Goal: Task Accomplishment & Management: Complete application form

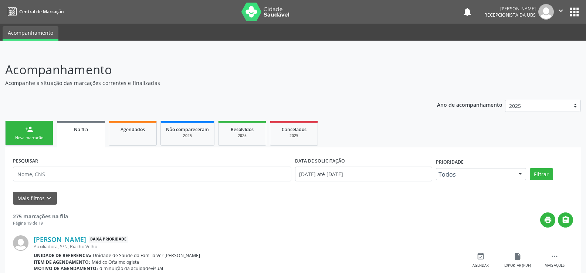
click at [27, 132] on div "person_add" at bounding box center [29, 129] width 8 height 8
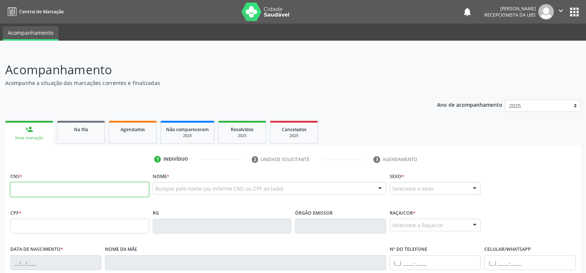
drag, startPoint x: 28, startPoint y: 185, endPoint x: 28, endPoint y: 190, distance: 4.8
click at [28, 189] on input "text" at bounding box center [79, 189] width 139 height 15
type input "703 4038 8606 8000"
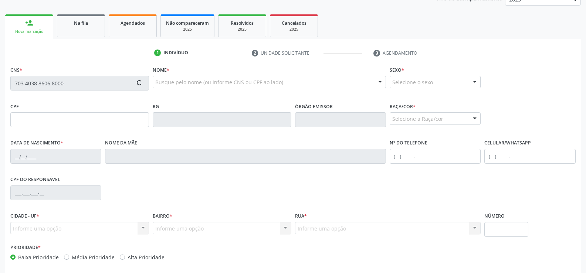
scroll to position [111, 0]
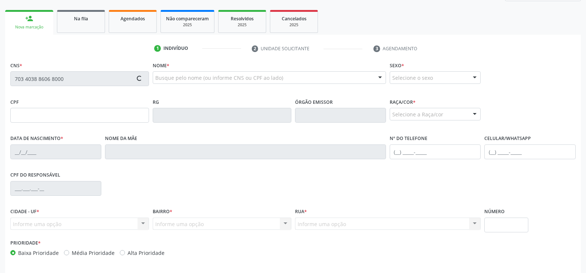
type input "887.202.093-04"
type input "07/01/1959"
type input "Hosana Maria da ConceiÇÃo"
type input "(82) 98840-2469"
type input "S/N"
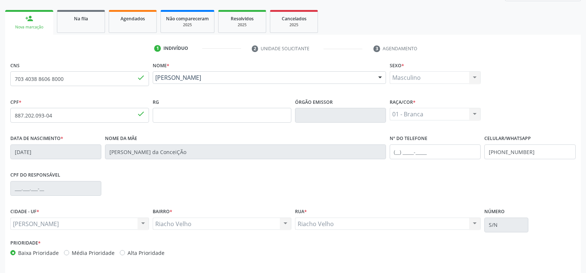
scroll to position [138, 0]
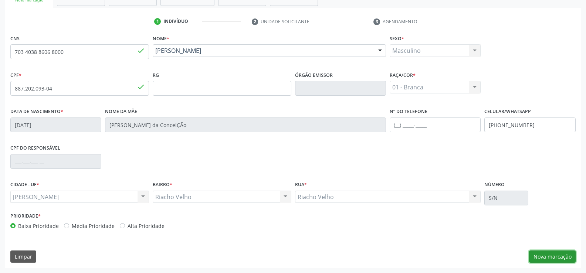
click at [562, 257] on button "Nova marcação" at bounding box center [552, 257] width 47 height 13
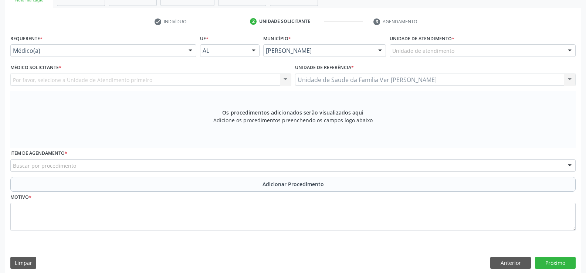
click at [569, 51] on div at bounding box center [570, 51] width 11 height 13
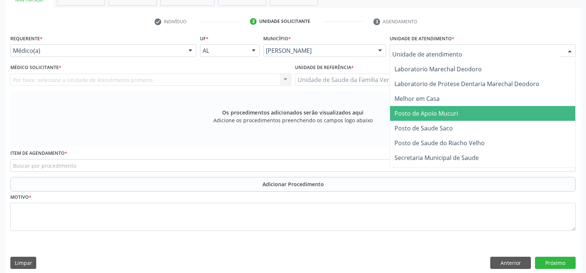
scroll to position [296, 0]
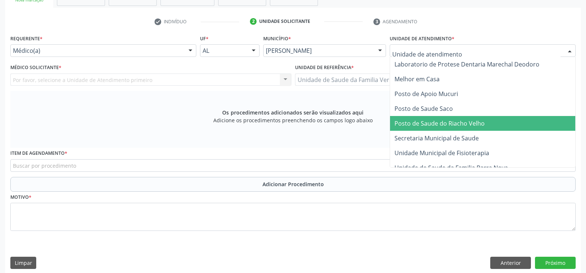
click at [437, 125] on span "Posto de Saude do Riacho Velho" at bounding box center [440, 123] width 90 height 8
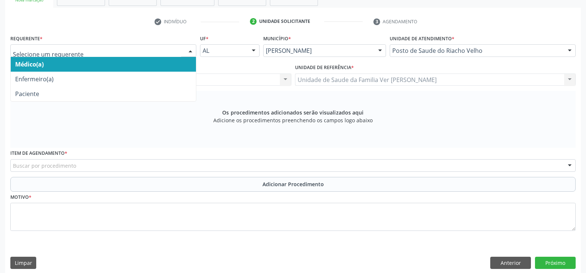
click at [191, 50] on div at bounding box center [190, 51] width 11 height 13
click at [86, 66] on span "Médico(a)" at bounding box center [103, 64] width 185 height 15
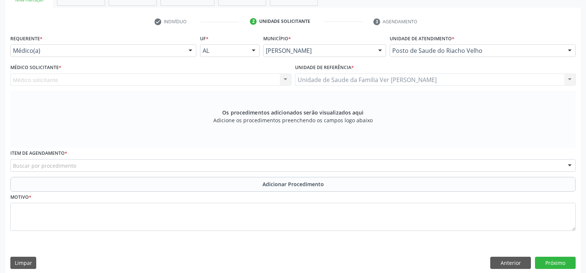
click at [53, 80] on div "Médico solicitante Nenhum resultado encontrado para: " " Não há nenhuma opção p…" at bounding box center [150, 80] width 281 height 13
click at [285, 78] on div "Médico solicitante Nenhum resultado encontrado para: " " Não há nenhuma opção p…" at bounding box center [150, 80] width 281 height 13
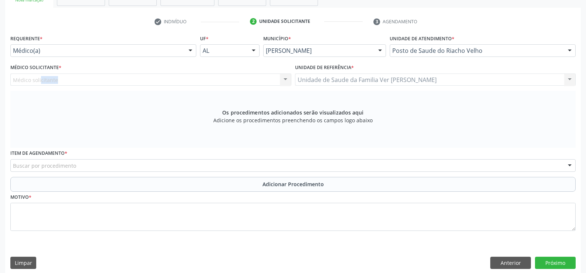
click at [64, 78] on div "Médico solicitante Nenhum resultado encontrado para: " " Não há nenhuma opção p…" at bounding box center [150, 80] width 281 height 13
click at [63, 78] on div "Médico solicitante Nenhum resultado encontrado para: " " Não há nenhuma opção p…" at bounding box center [150, 80] width 281 height 13
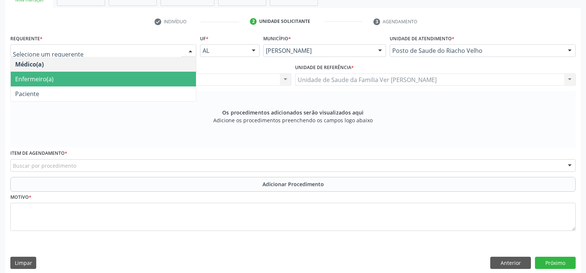
click at [190, 50] on div at bounding box center [190, 51] width 11 height 13
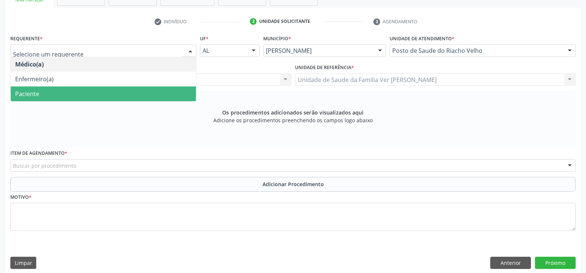
click at [44, 94] on span "Paciente" at bounding box center [103, 94] width 185 height 15
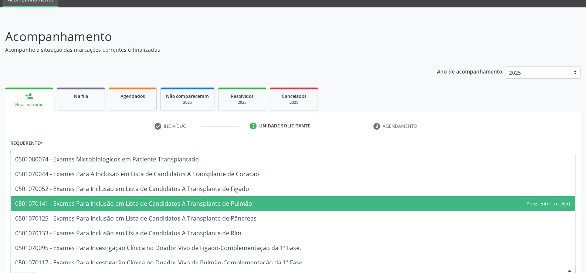
scroll to position [111, 0]
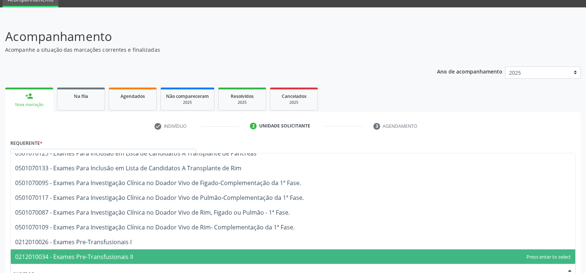
click at [55, 272] on input "exames" at bounding box center [287, 274] width 548 height 15
click at [55, 267] on input "exames" at bounding box center [287, 274] width 548 height 15
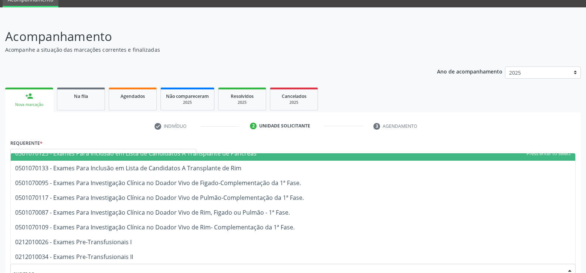
type input "exames"
click at [57, 141] on div "Requerente * Paciente Médico(a) Enfermeiro(a) Paciente Nenhum resultado encontr…" at bounding box center [103, 150] width 186 height 24
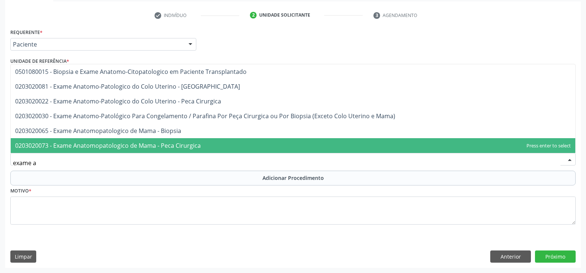
scroll to position [0, 0]
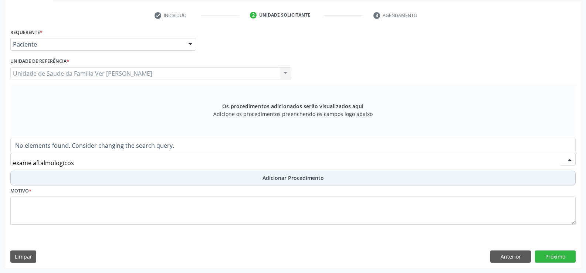
type input "exame aftalmologicos"
click at [66, 182] on button "Adicionar Procedimento" at bounding box center [293, 178] width 566 height 15
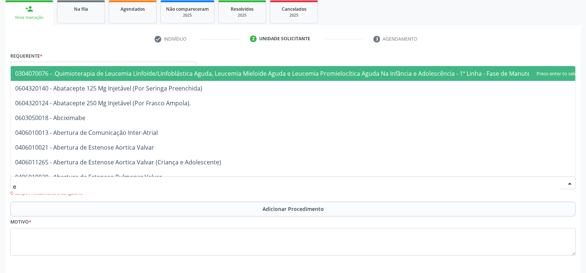
scroll to position [107, 0]
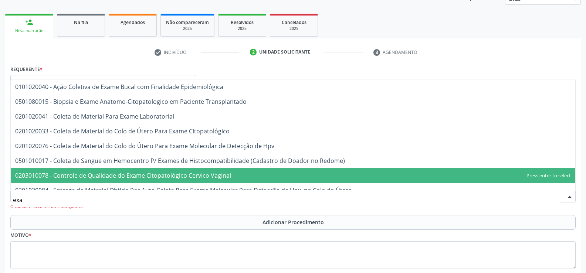
type input "exam"
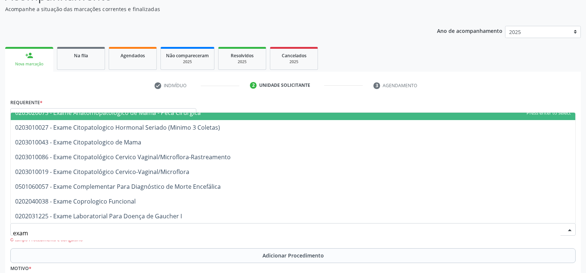
scroll to position [37, 0]
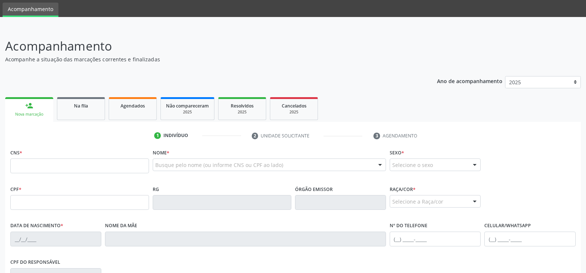
scroll to position [37, 0]
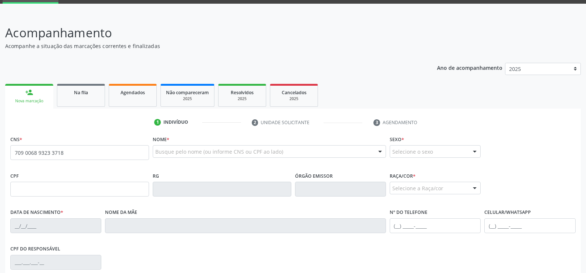
type input "709 0068 9323 3718"
type input "134.274.064-58"
type input "1[DATE]"
type input "[PERSON_NAME]"
type input "[PHONE_NUMBER]"
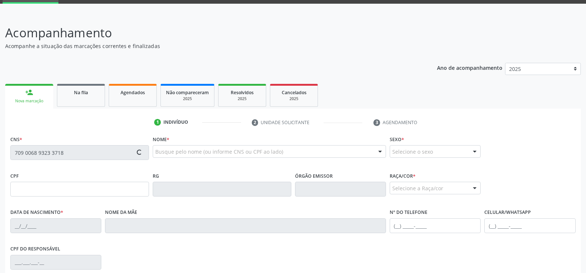
type input "S/N"
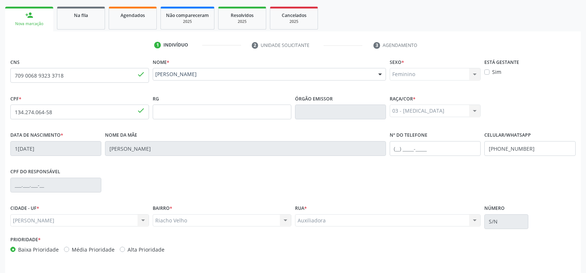
scroll to position [138, 0]
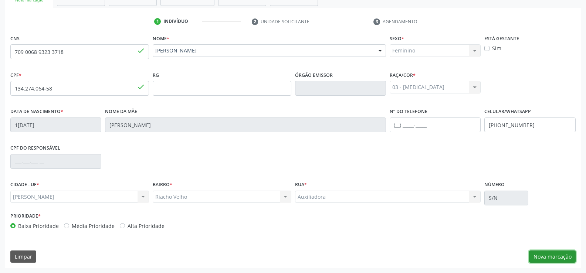
click at [559, 254] on button "Nova marcação" at bounding box center [552, 257] width 47 height 13
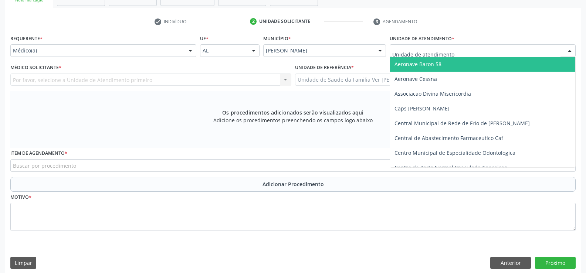
click at [570, 53] on div at bounding box center [570, 51] width 11 height 13
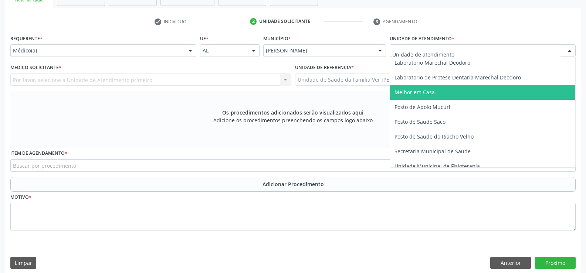
scroll to position [296, 0]
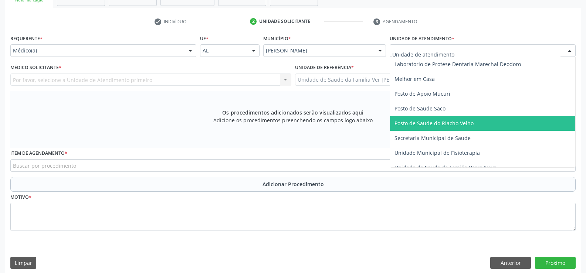
click at [443, 122] on span "Posto de Saude do Riacho Velho" at bounding box center [434, 123] width 79 height 7
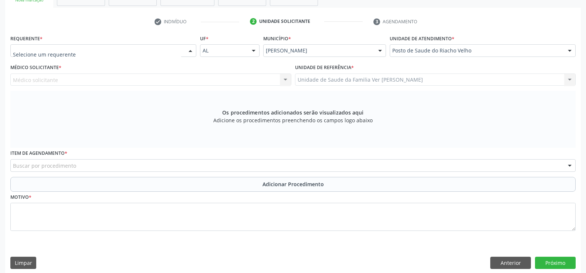
click at [188, 52] on div at bounding box center [190, 51] width 11 height 13
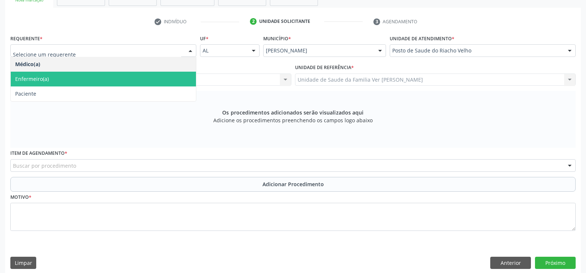
click at [66, 74] on span "Enfermeiro(a)" at bounding box center [103, 79] width 185 height 15
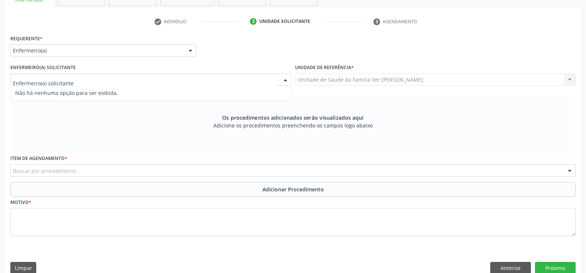
click at [24, 75] on div at bounding box center [150, 80] width 281 height 13
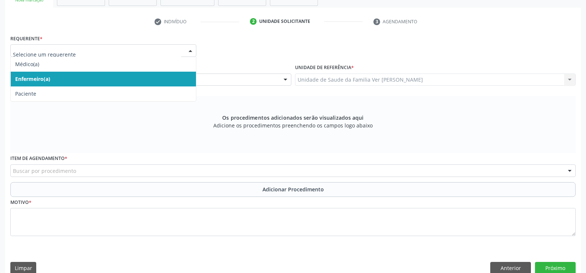
click at [189, 51] on div at bounding box center [190, 51] width 11 height 13
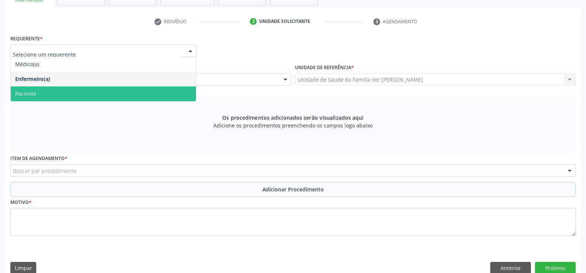
click at [90, 96] on span "Paciente" at bounding box center [103, 94] width 185 height 15
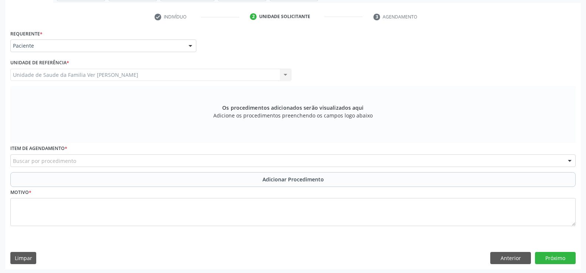
scroll to position [144, 0]
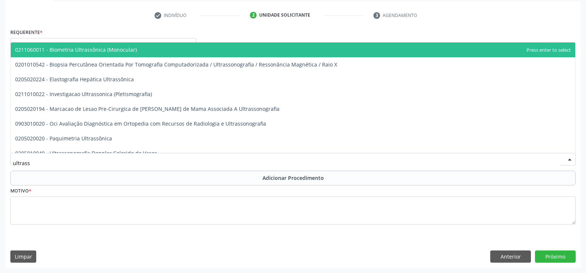
type input "ultrasso"
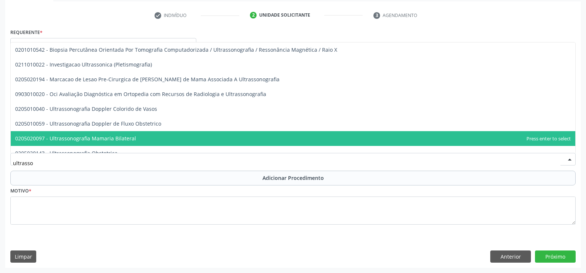
scroll to position [37, 0]
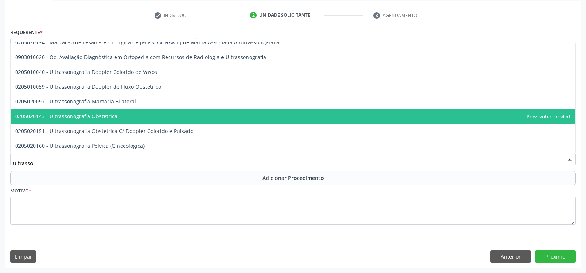
click at [55, 119] on span "0205020143 - Ultrassonografia Obstetrica" at bounding box center [66, 116] width 102 height 7
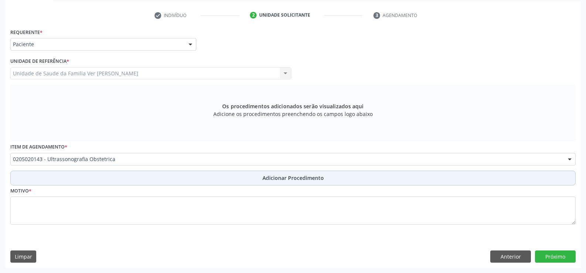
click at [303, 176] on span "Adicionar Procedimento" at bounding box center [293, 178] width 61 height 8
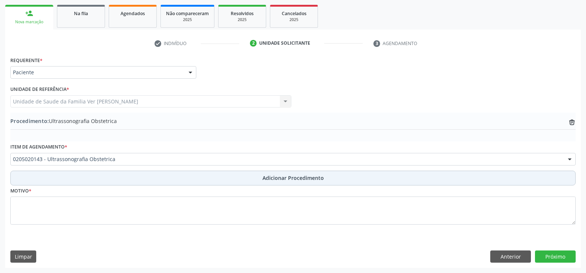
scroll to position [116, 0]
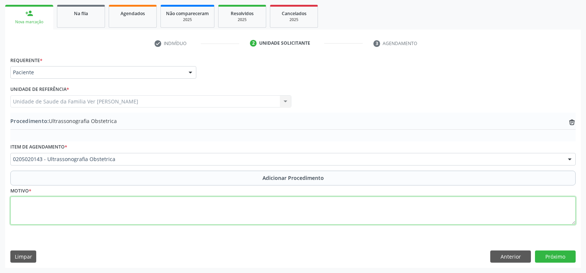
click at [33, 213] on textarea at bounding box center [293, 211] width 566 height 28
type textarea "gestante"
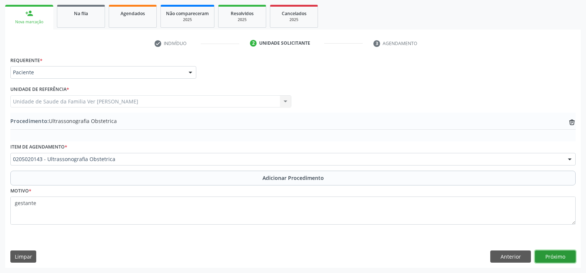
click at [552, 257] on button "Próximo" at bounding box center [555, 257] width 41 height 13
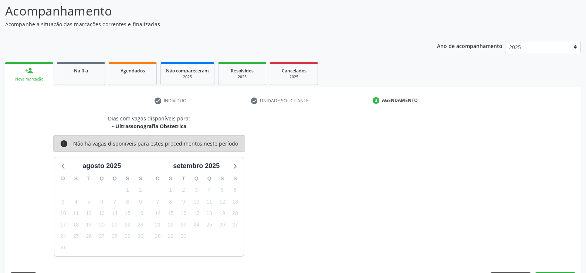
scroll to position [81, 0]
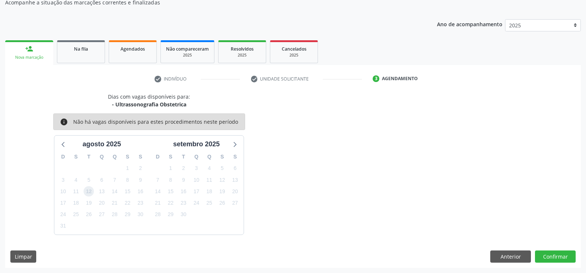
click at [91, 191] on span "12" at bounding box center [89, 191] width 10 height 10
click at [556, 256] on button "Confirmar" at bounding box center [555, 257] width 41 height 13
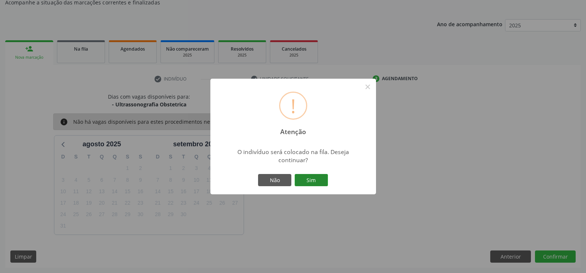
click at [319, 182] on button "Sim" at bounding box center [311, 180] width 33 height 13
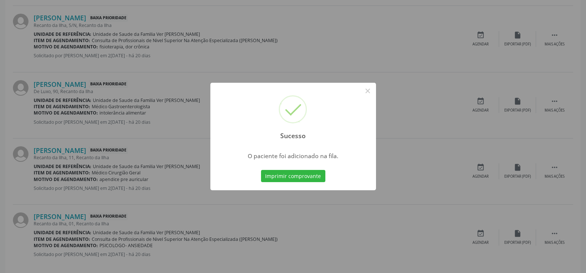
scroll to position [1002, 0]
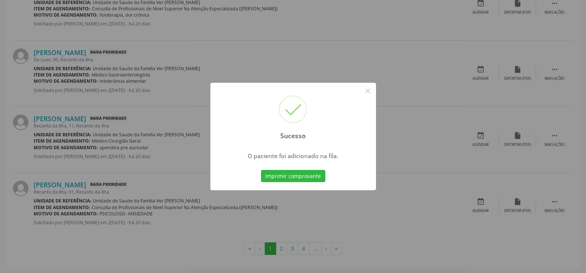
click at [304, 248] on div "Sucesso × O paciente foi adicionado na fila. Imprimir comprovante Cancel" at bounding box center [293, 136] width 586 height 273
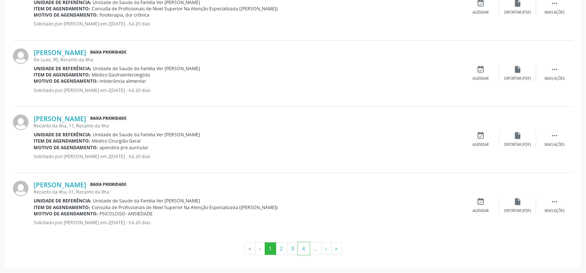
click at [304, 248] on button "4" at bounding box center [303, 249] width 11 height 13
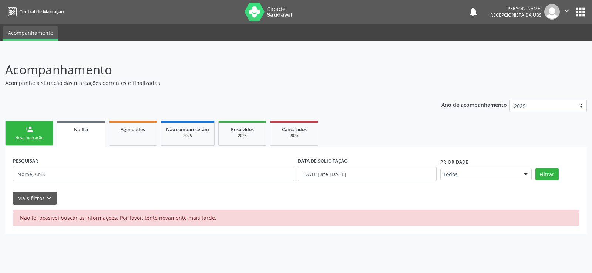
click at [38, 136] on div "Nova marcação" at bounding box center [29, 138] width 37 height 6
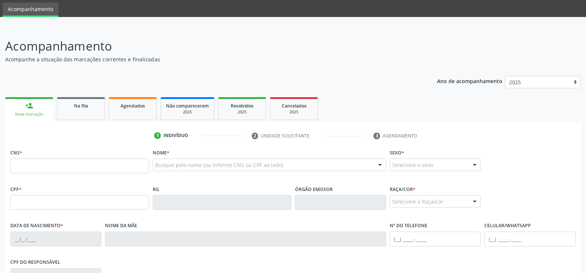
scroll to position [37, 0]
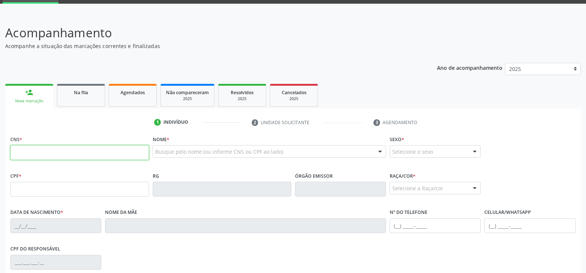
click at [24, 155] on input "text" at bounding box center [79, 152] width 139 height 15
type input "700 0045 9666 5804"
type input "1[DATE]"
type input "[PERSON_NAME]"
type input "[PHONE_NUMBER]"
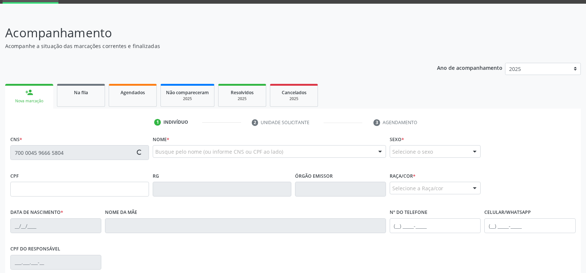
type input "S/N"
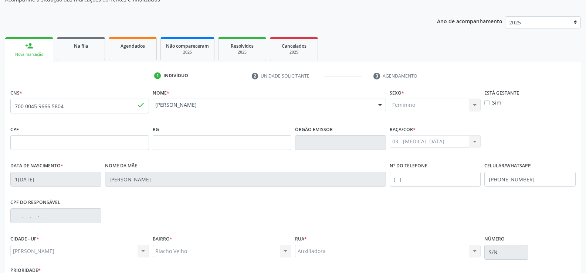
scroll to position [138, 0]
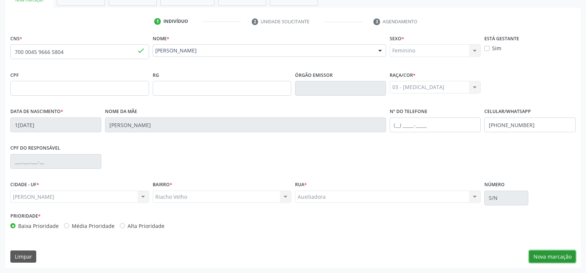
click at [549, 255] on button "Nova marcação" at bounding box center [552, 257] width 47 height 13
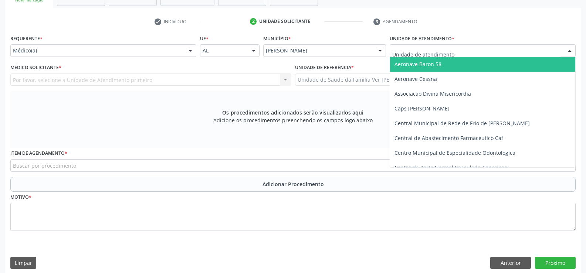
click at [567, 52] on div at bounding box center [570, 51] width 11 height 13
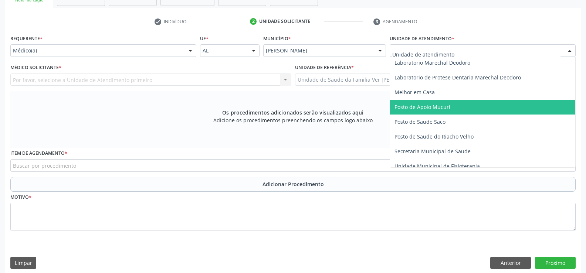
scroll to position [296, 0]
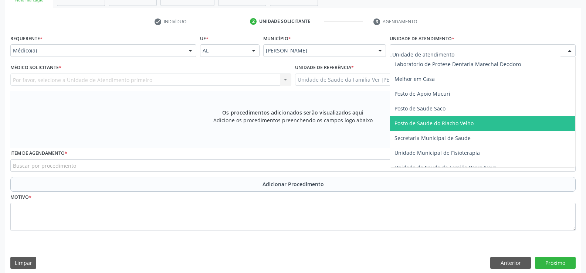
click at [455, 124] on span "Posto de Saude do Riacho Velho" at bounding box center [434, 123] width 79 height 7
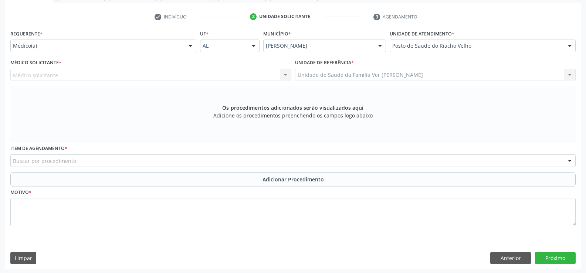
scroll to position [144, 0]
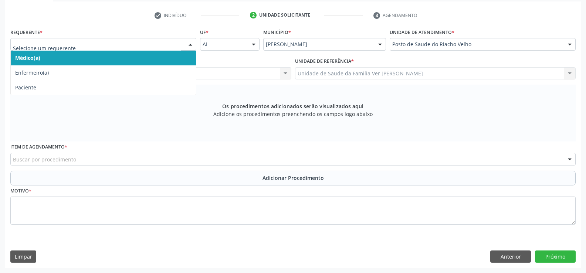
click at [190, 44] on div at bounding box center [190, 44] width 11 height 13
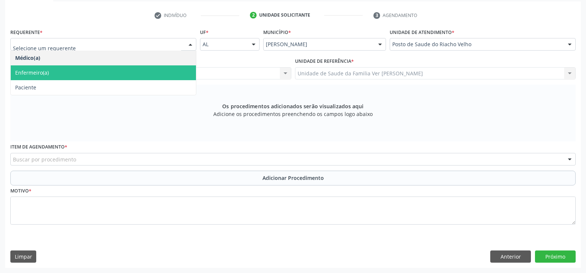
click at [107, 78] on span "Enfermeiro(a)" at bounding box center [103, 72] width 185 height 15
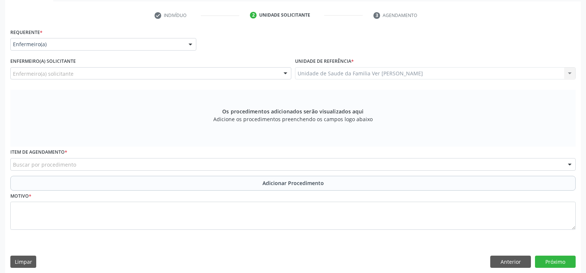
click at [191, 44] on div at bounding box center [190, 44] width 11 height 13
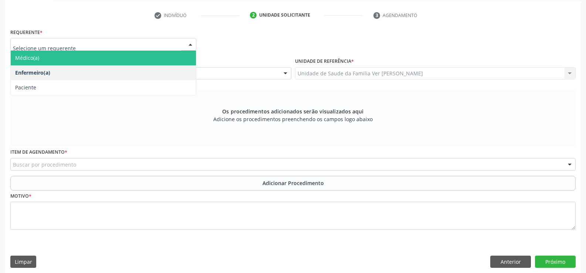
click at [122, 53] on span "Médico(a)" at bounding box center [103, 58] width 185 height 15
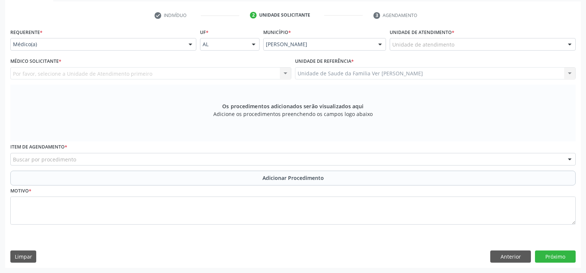
click at [286, 72] on div "Por favor, selecione a Unidade de Atendimento primeiro Nenhum resultado encontr…" at bounding box center [150, 73] width 281 height 13
click at [284, 73] on div "Por favor, selecione a Unidade de Atendimento primeiro Nenhum resultado encontr…" at bounding box center [150, 73] width 281 height 13
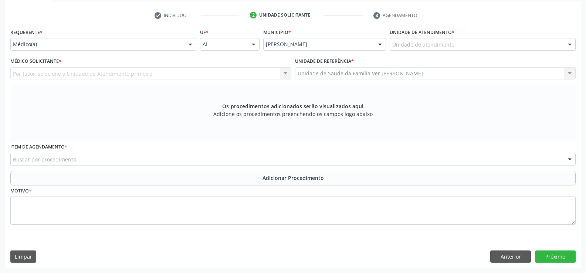
click at [571, 46] on div at bounding box center [570, 44] width 11 height 13
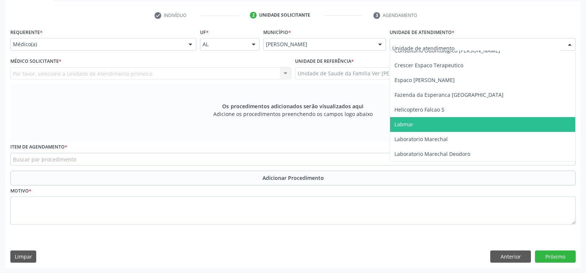
scroll to position [259, 0]
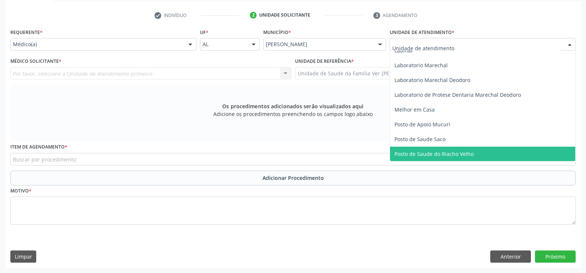
click at [433, 153] on span "Posto de Saude do Riacho Velho" at bounding box center [434, 154] width 79 height 7
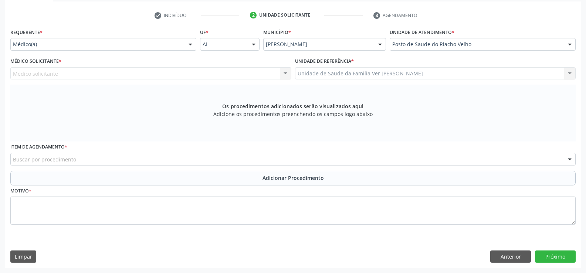
click at [285, 73] on div "Médico solicitante Nenhum resultado encontrado para: " " Não há nenhuma opção p…" at bounding box center [150, 73] width 281 height 13
click at [191, 46] on div at bounding box center [190, 44] width 11 height 13
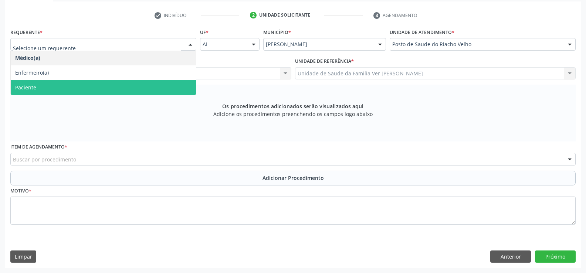
click at [75, 90] on span "Paciente" at bounding box center [103, 87] width 185 height 15
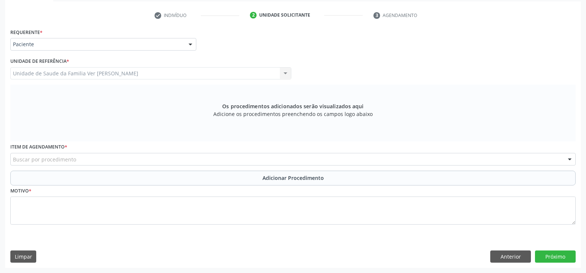
drag, startPoint x: 570, startPoint y: 159, endPoint x: 566, endPoint y: 160, distance: 4.2
click at [569, 159] on div at bounding box center [570, 160] width 11 height 13
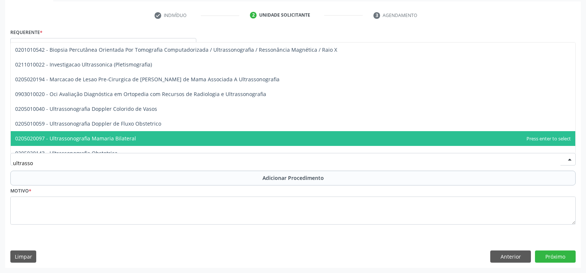
type input "ultrasson"
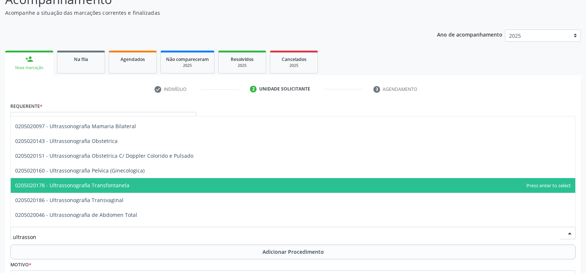
scroll to position [74, 0]
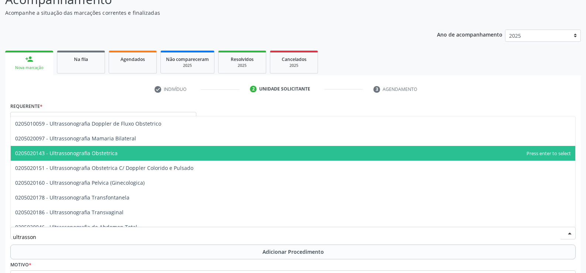
click at [88, 155] on span "0205020143 - Ultrassonografia Obstetrica" at bounding box center [66, 153] width 102 height 7
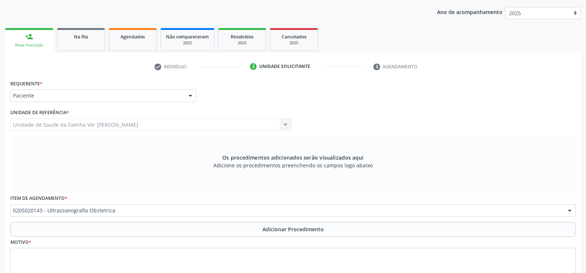
scroll to position [144, 0]
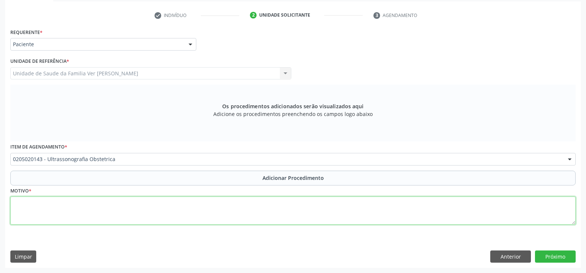
click at [30, 207] on textarea at bounding box center [293, 211] width 566 height 28
type textarea "gestante"
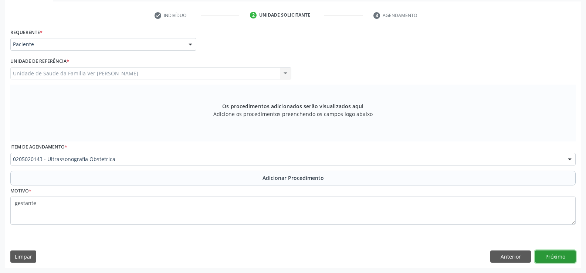
click at [562, 256] on button "Próximo" at bounding box center [555, 257] width 41 height 13
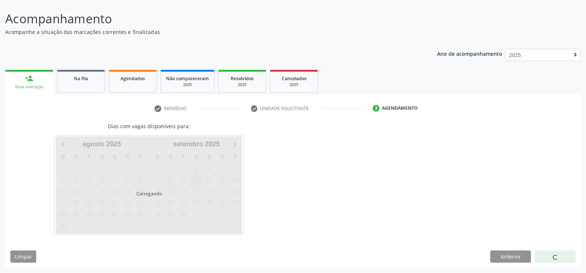
scroll to position [73, 0]
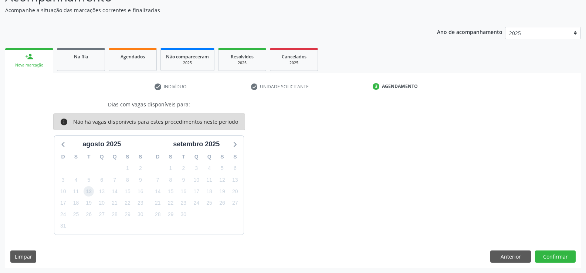
click at [90, 190] on span "12" at bounding box center [89, 191] width 10 height 10
click at [561, 256] on button "Confirmar" at bounding box center [555, 257] width 41 height 13
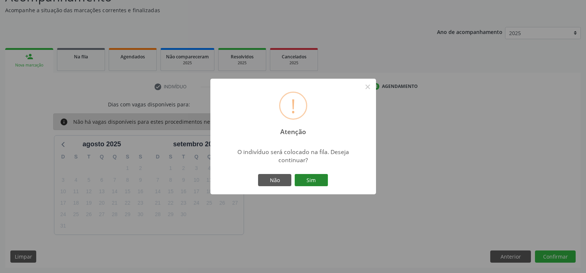
click at [319, 183] on button "Sim" at bounding box center [311, 180] width 33 height 13
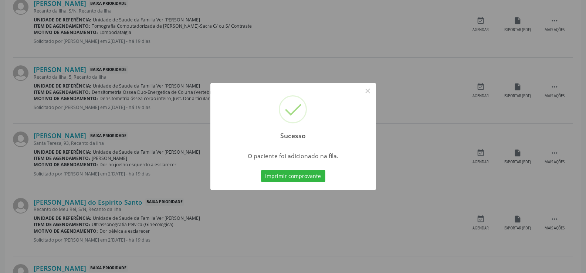
scroll to position [703, 0]
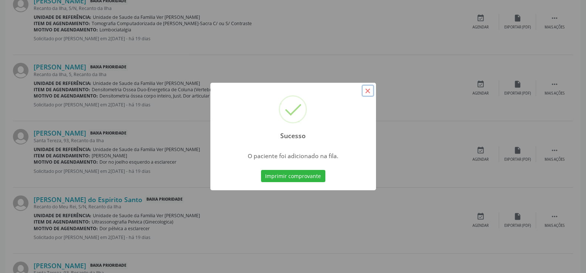
click at [369, 91] on button "×" at bounding box center [368, 91] width 13 height 13
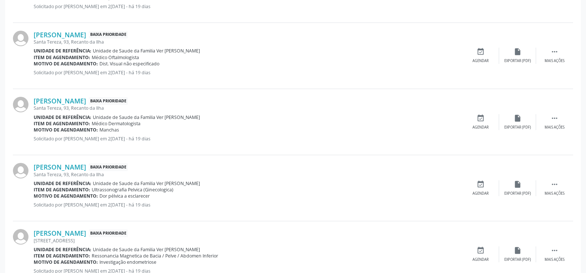
scroll to position [983, 0]
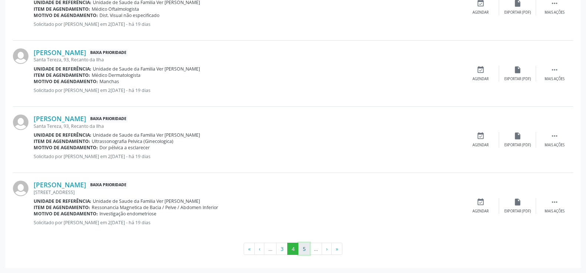
click at [306, 248] on button "5" at bounding box center [304, 249] width 11 height 13
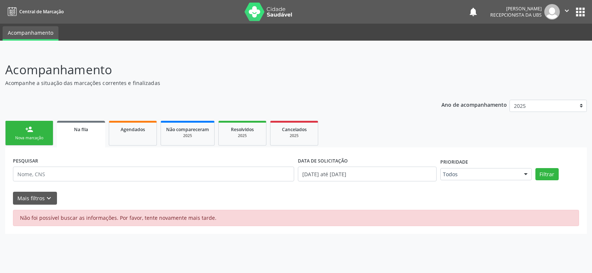
click at [32, 131] on div "person_add" at bounding box center [29, 129] width 8 height 8
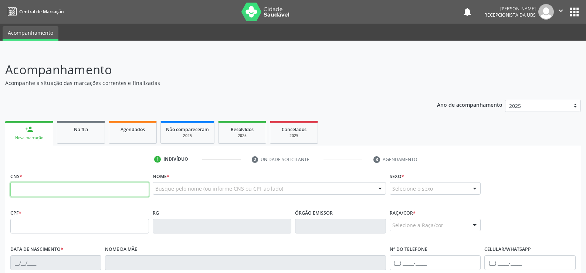
click at [23, 189] on input "text" at bounding box center [79, 189] width 139 height 15
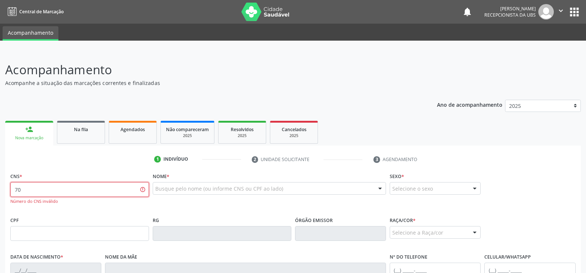
type input "7"
type input "704 3075 3298 8095"
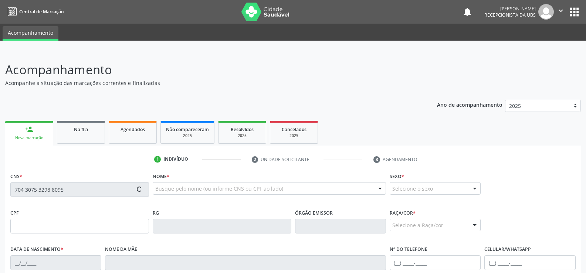
type input "111.659.464-16"
type input "2[DATE]"
type input "[PERSON_NAME]"
type input "[PHONE_NUMBER]"
type input "S/N"
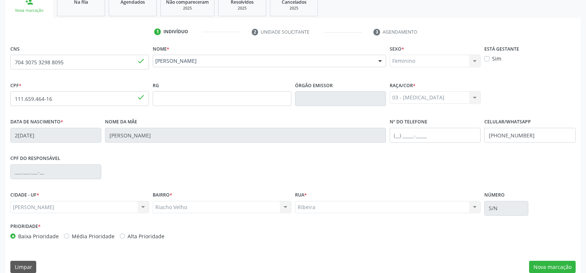
scroll to position [138, 0]
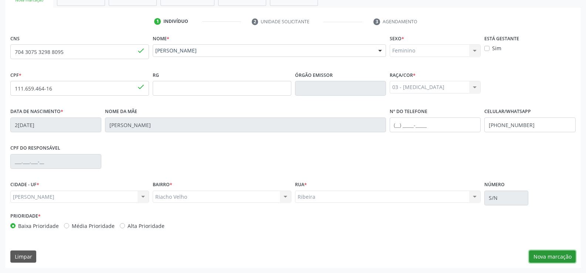
click at [553, 257] on button "Nova marcação" at bounding box center [552, 257] width 47 height 13
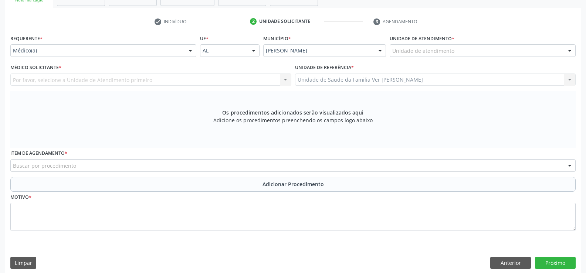
click at [571, 51] on div at bounding box center [570, 51] width 11 height 13
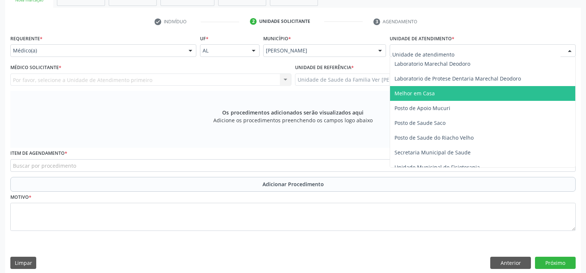
scroll to position [296, 0]
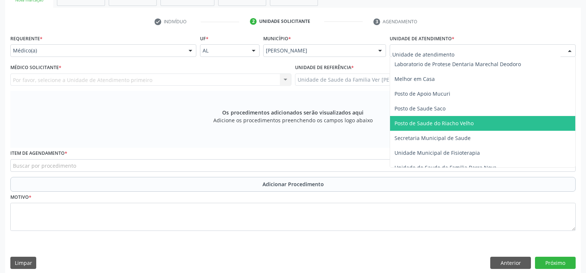
click at [458, 125] on span "Posto de Saude do Riacho Velho" at bounding box center [434, 123] width 79 height 7
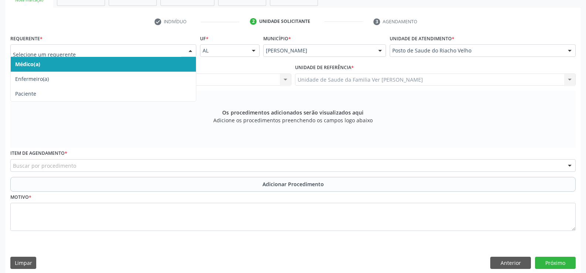
click at [191, 51] on div at bounding box center [190, 51] width 11 height 13
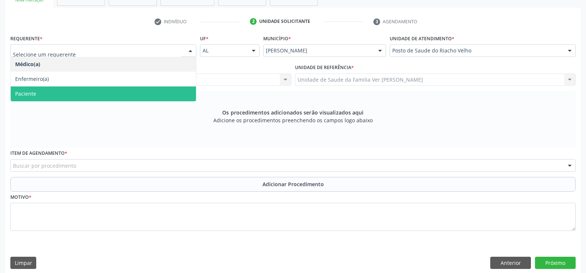
click at [131, 87] on span "Paciente" at bounding box center [103, 94] width 185 height 15
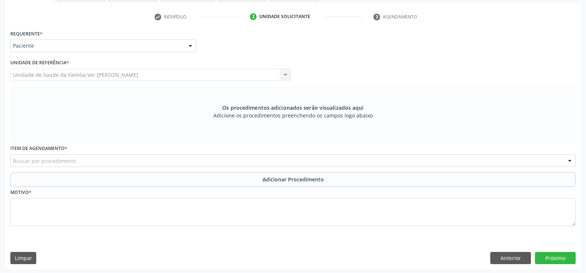
scroll to position [144, 0]
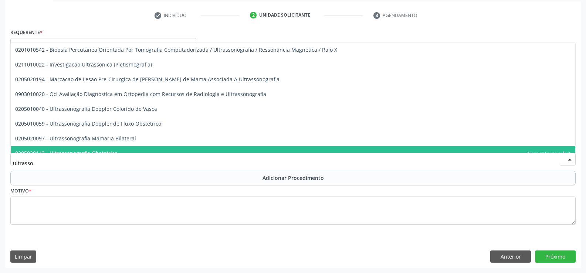
type input "ultrasson"
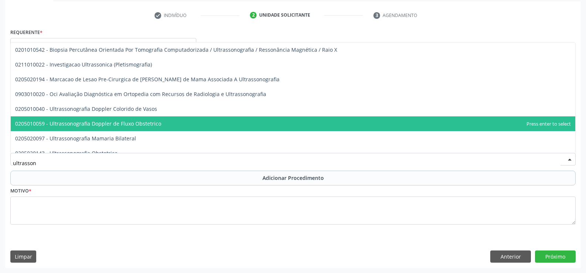
scroll to position [37, 0]
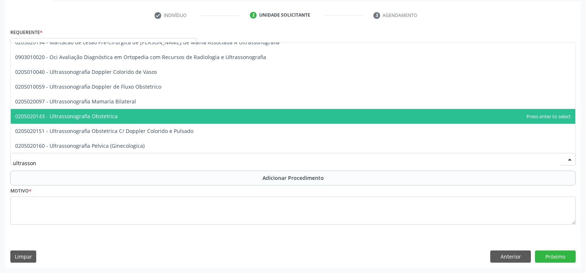
click at [65, 115] on span "0205020143 - Ultrassonografia Obstetrica" at bounding box center [66, 116] width 102 height 7
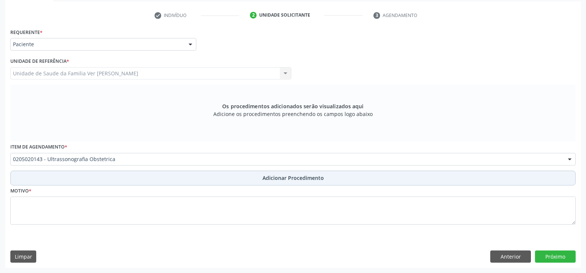
click at [288, 178] on span "Adicionar Procedimento" at bounding box center [293, 178] width 61 height 8
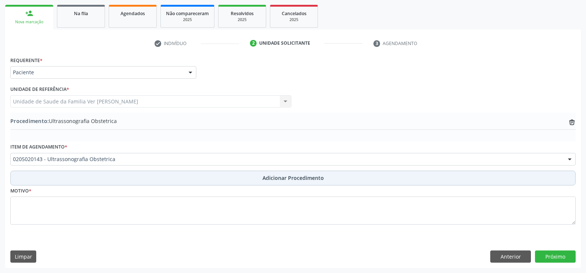
scroll to position [116, 0]
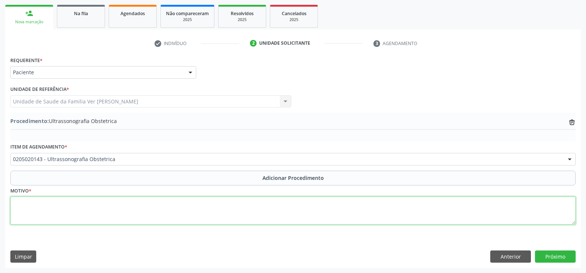
click at [46, 214] on textarea at bounding box center [293, 211] width 566 height 28
type textarea "gestante"
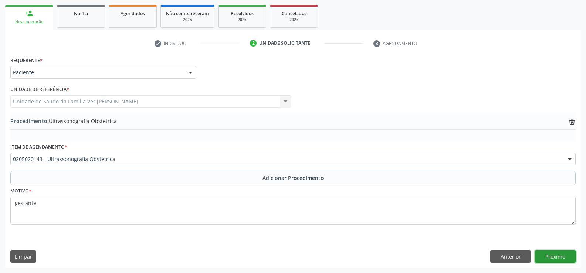
click at [551, 257] on button "Próximo" at bounding box center [555, 257] width 41 height 13
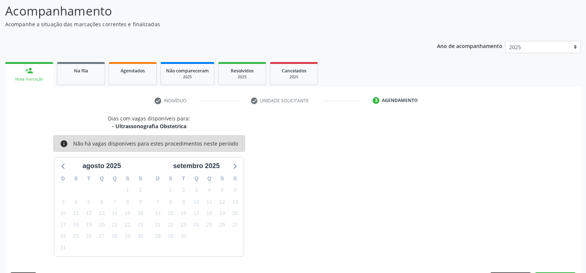
scroll to position [81, 0]
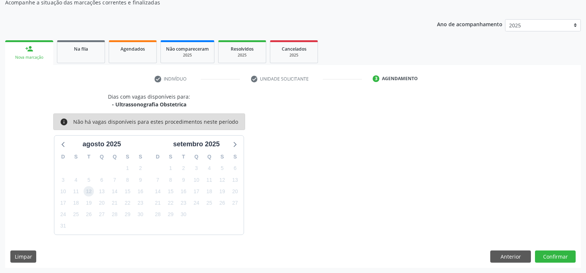
click at [90, 192] on span "12" at bounding box center [89, 191] width 10 height 10
click at [555, 253] on button "Confirmar" at bounding box center [555, 257] width 41 height 13
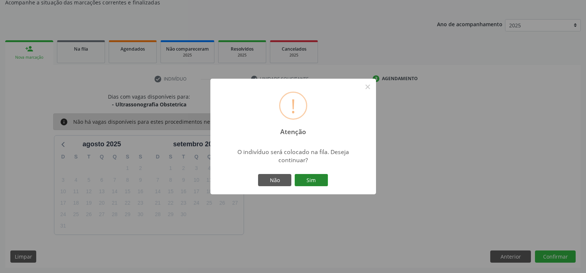
click at [311, 181] on button "Sim" at bounding box center [311, 180] width 33 height 13
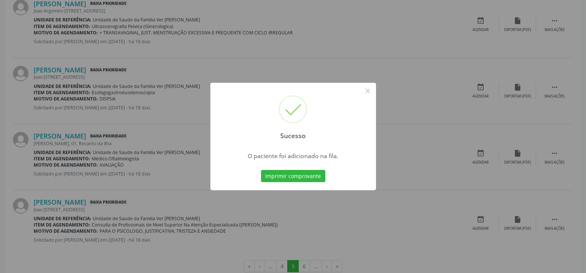
scroll to position [983, 0]
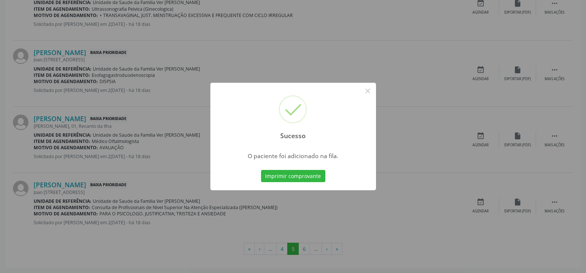
click at [306, 245] on div "Sucesso × O paciente foi adicionado na fila. Imprimir comprovante Cancel" at bounding box center [293, 136] width 586 height 273
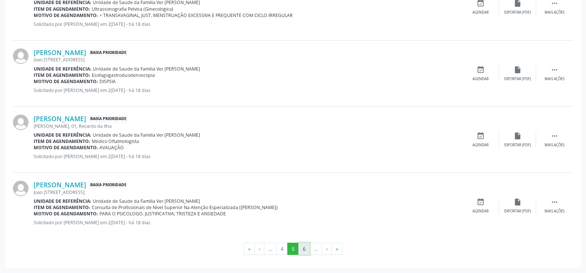
click at [306, 249] on button "6" at bounding box center [304, 249] width 11 height 13
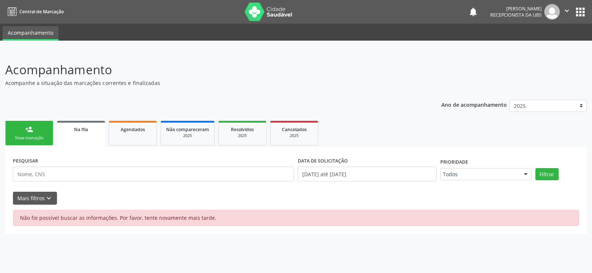
click at [27, 138] on div "Nova marcação" at bounding box center [29, 138] width 37 height 6
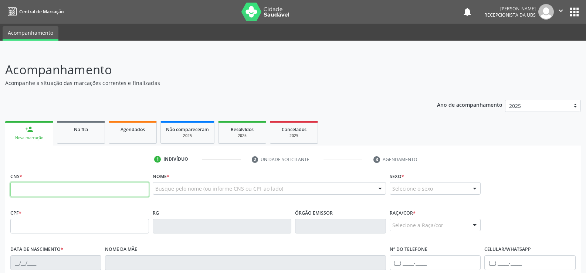
click at [12, 195] on input "text" at bounding box center [79, 189] width 139 height 15
type input "707 6022 6082 3994"
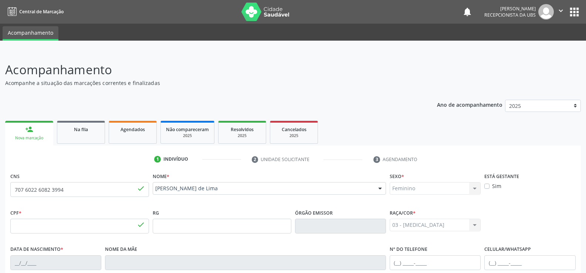
type input "061.299.954-82"
type input "1[DATE]"
type input "[US_STATE] de [GEOGRAPHIC_DATA]"
type input "[PHONE_NUMBER]"
type input "S/N"
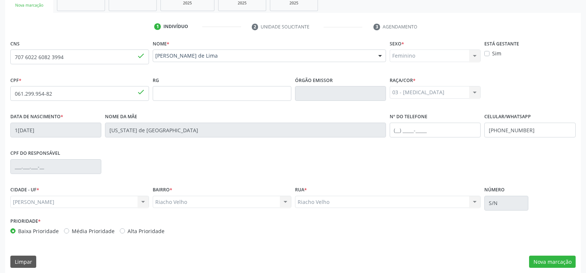
scroll to position [138, 0]
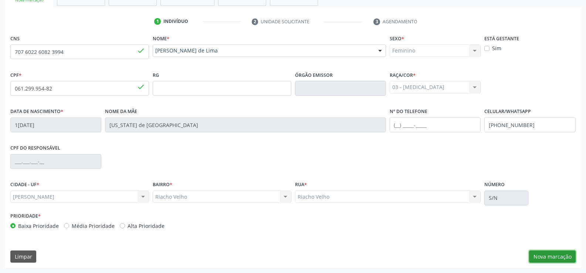
click at [553, 258] on button "Nova marcação" at bounding box center [552, 257] width 47 height 13
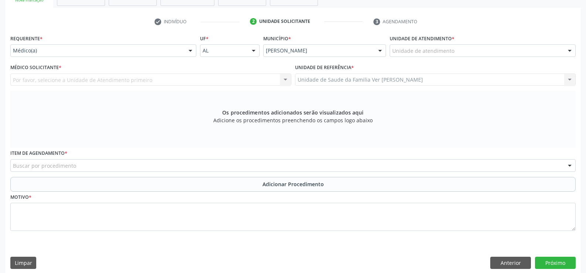
click at [569, 48] on div at bounding box center [570, 51] width 11 height 13
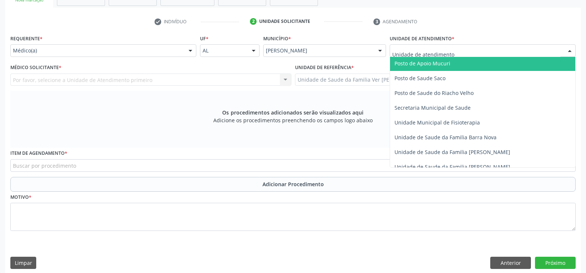
scroll to position [333, 0]
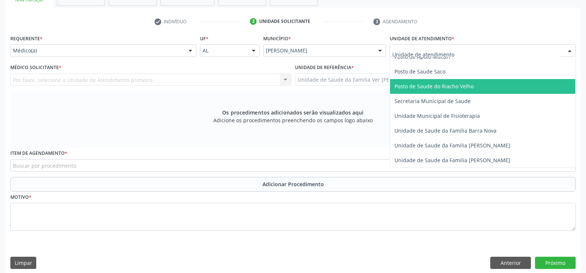
click at [451, 83] on span "Posto de Saude do Riacho Velho" at bounding box center [434, 86] width 79 height 7
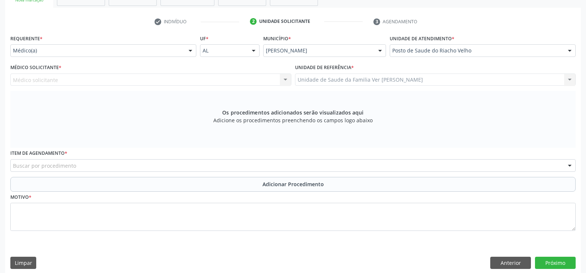
click at [188, 48] on div at bounding box center [190, 51] width 11 height 13
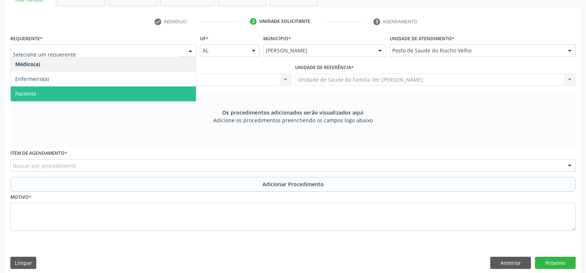
click at [149, 93] on span "Paciente" at bounding box center [103, 94] width 185 height 15
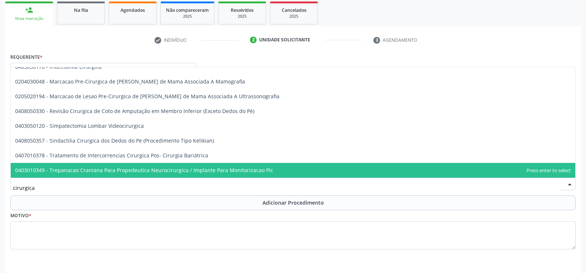
scroll to position [107, 0]
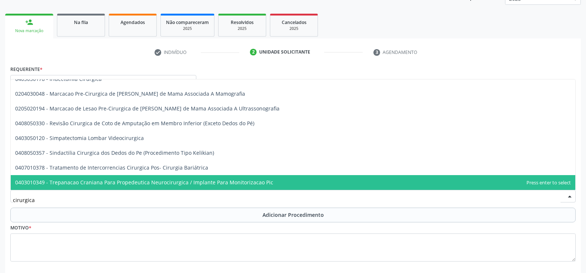
click at [48, 201] on input "cirurgica" at bounding box center [287, 200] width 548 height 15
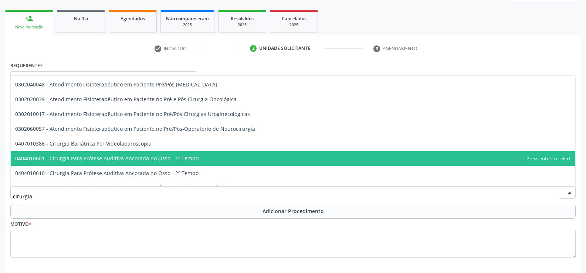
scroll to position [111, 0]
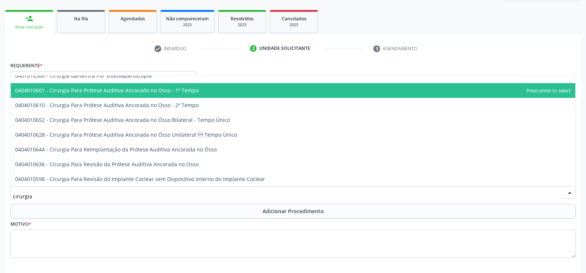
click at [48, 199] on input "cirurgia" at bounding box center [287, 196] width 548 height 15
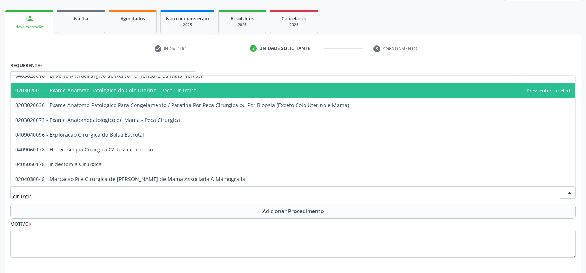
type input "cirurgica"
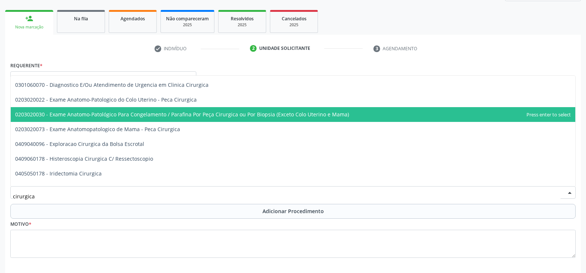
scroll to position [74, 0]
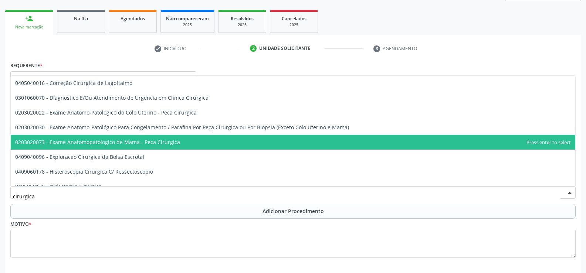
click at [166, 140] on span "0203020073 - Exame Anatomopatologico de Mama - Peca Cirurgica" at bounding box center [97, 142] width 165 height 7
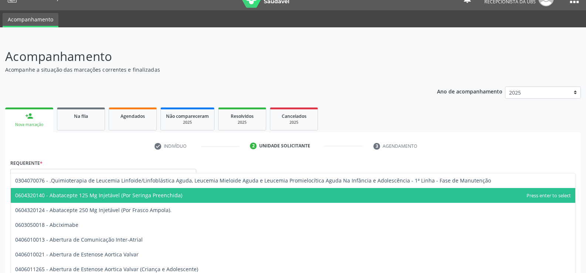
scroll to position [0, 0]
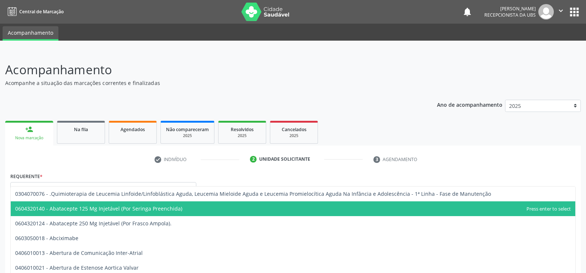
click at [42, 132] on link "person_add Nova marcação" at bounding box center [29, 133] width 48 height 25
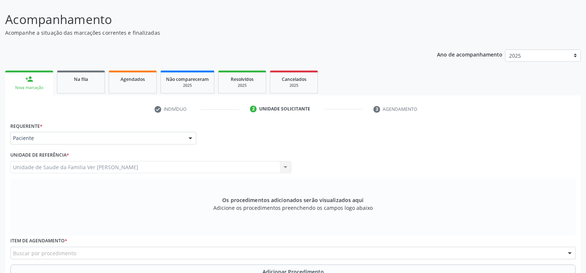
scroll to position [37, 0]
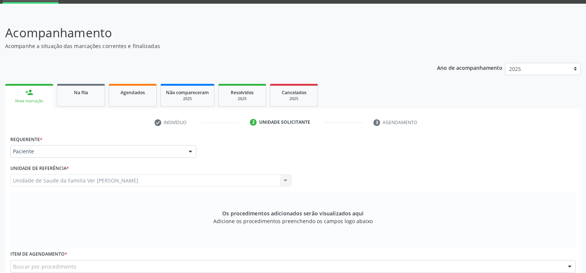
click at [34, 100] on div "Nova marcação" at bounding box center [29, 101] width 38 height 6
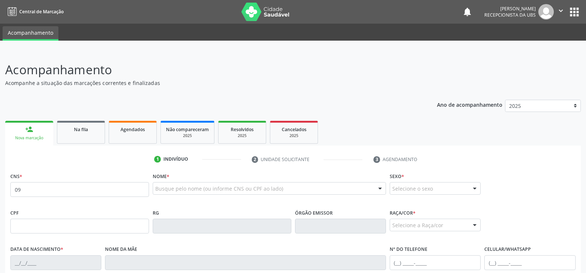
type input "0"
type input "701 4056 0582 6033"
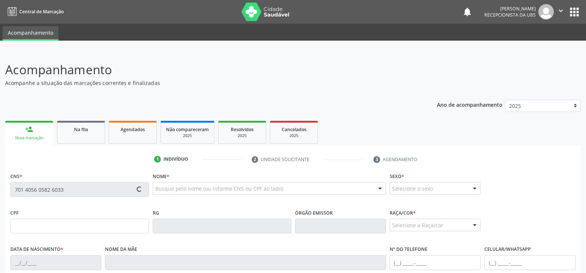
type input "090.816.464-51"
type input "10/10/1947"
type input "Amalia Francelina Alves"
type input "(82) 98804-2684"
type input "S/N"
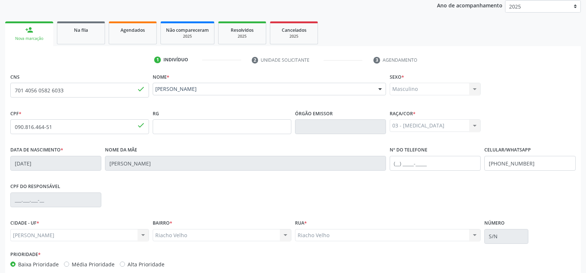
scroll to position [138, 0]
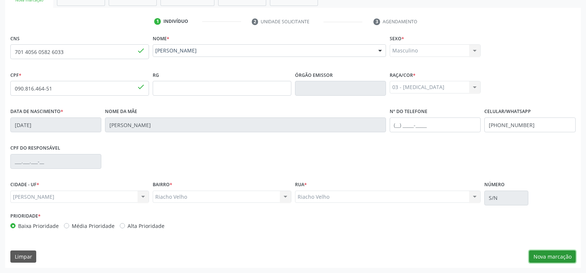
click at [559, 255] on button "Nova marcação" at bounding box center [552, 257] width 47 height 13
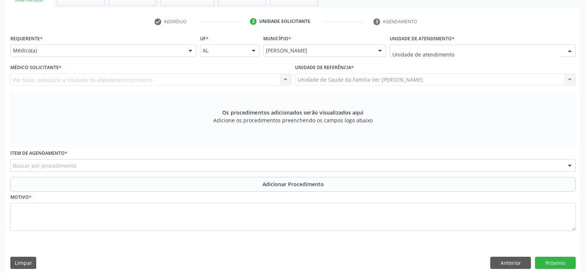
click at [570, 51] on div at bounding box center [570, 51] width 11 height 13
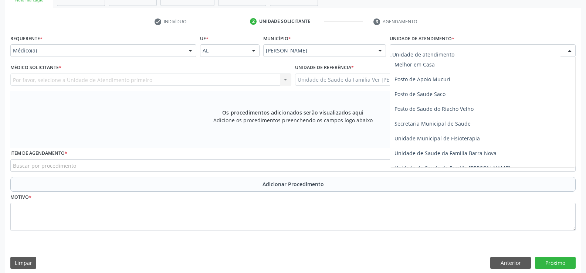
scroll to position [289, 0]
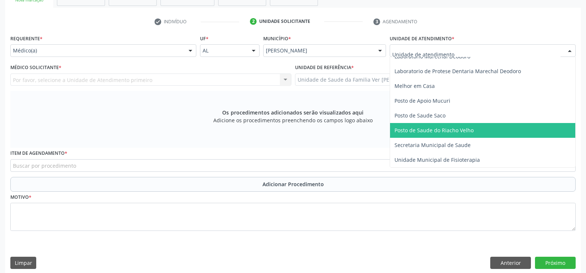
click at [457, 127] on span "Posto de Saude do Riacho Velho" at bounding box center [434, 130] width 79 height 7
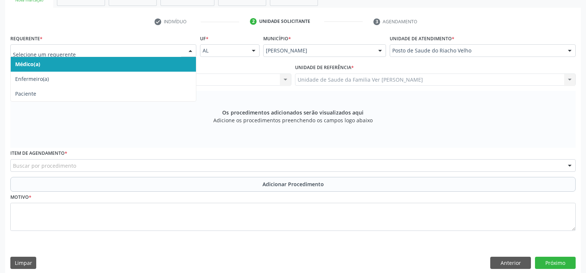
click at [190, 51] on div at bounding box center [190, 51] width 11 height 13
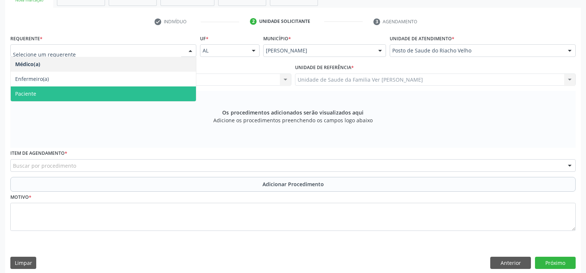
click at [121, 99] on span "Paciente" at bounding box center [103, 94] width 185 height 15
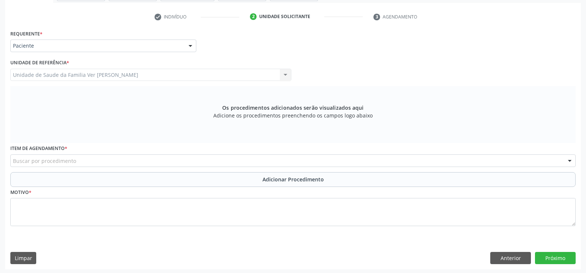
scroll to position [144, 0]
click at [571, 160] on div at bounding box center [570, 160] width 11 height 13
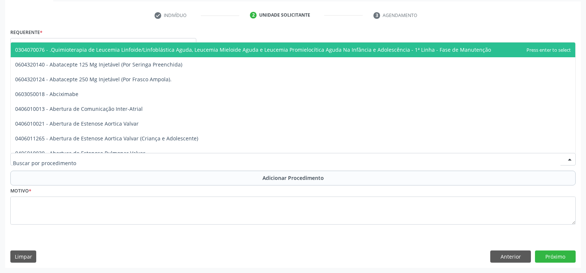
click at [21, 162] on input "text" at bounding box center [287, 163] width 548 height 15
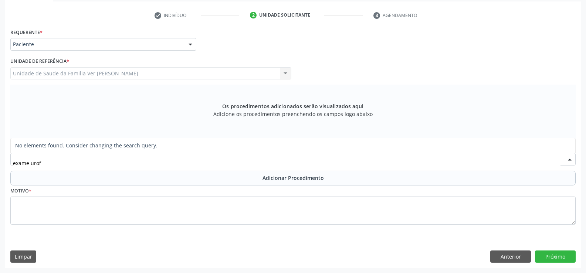
type input "exame urofu"
